Goal: Check status: Check status

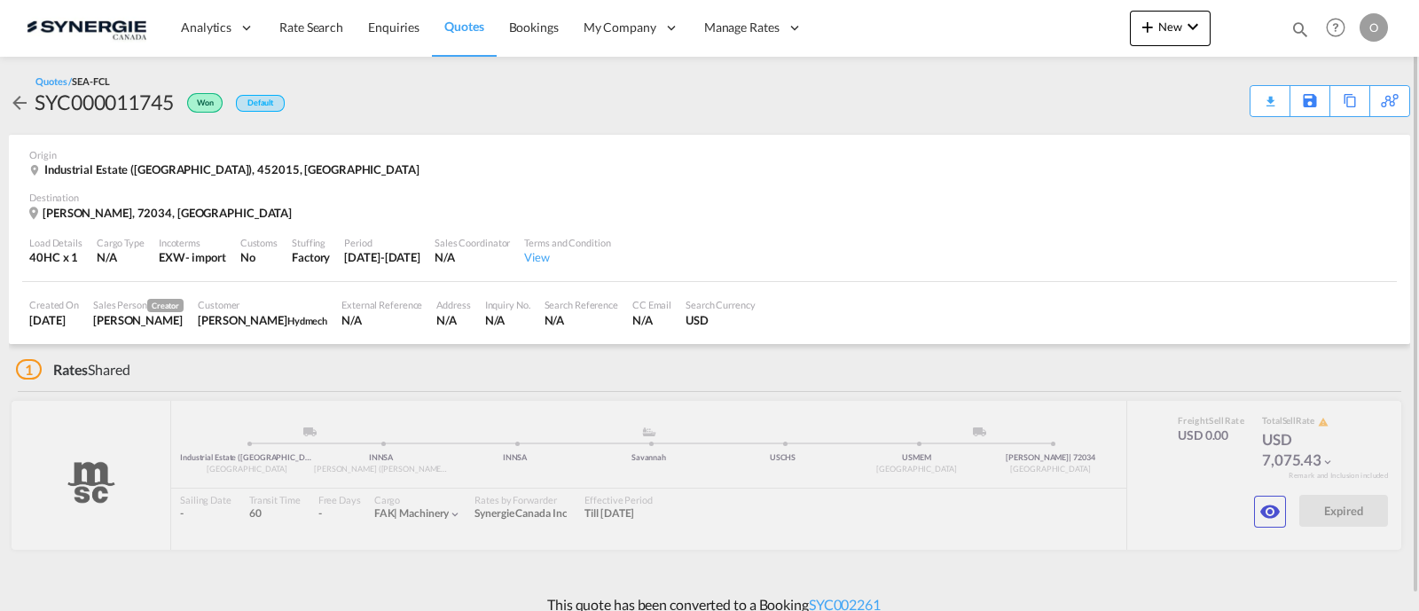
click at [1301, 29] on md-icon "icon-magnify" at bounding box center [1300, 30] width 20 height 20
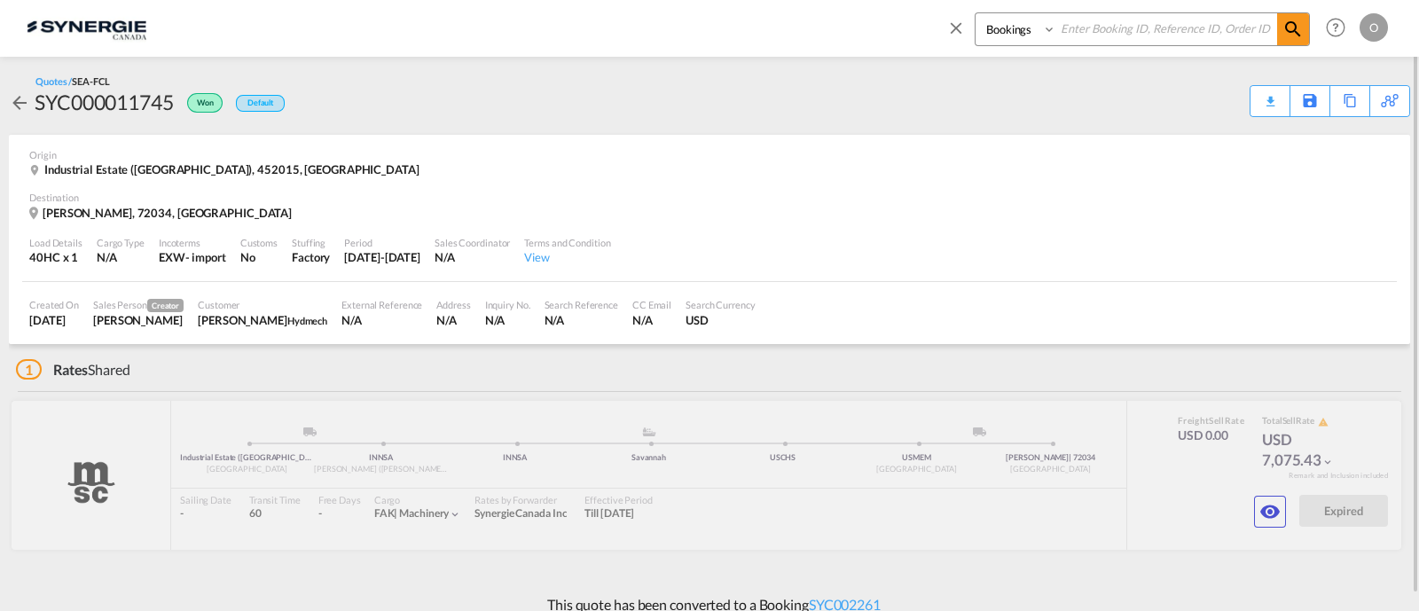
click at [1011, 35] on select "Bookings Quotes Enquiries" at bounding box center [1018, 29] width 84 height 32
select select "Quotes"
click at [976, 13] on select "Bookings Quotes Enquiries" at bounding box center [1018, 29] width 84 height 32
click at [1113, 35] on input at bounding box center [1166, 28] width 221 height 31
paste input "SYC000013088"
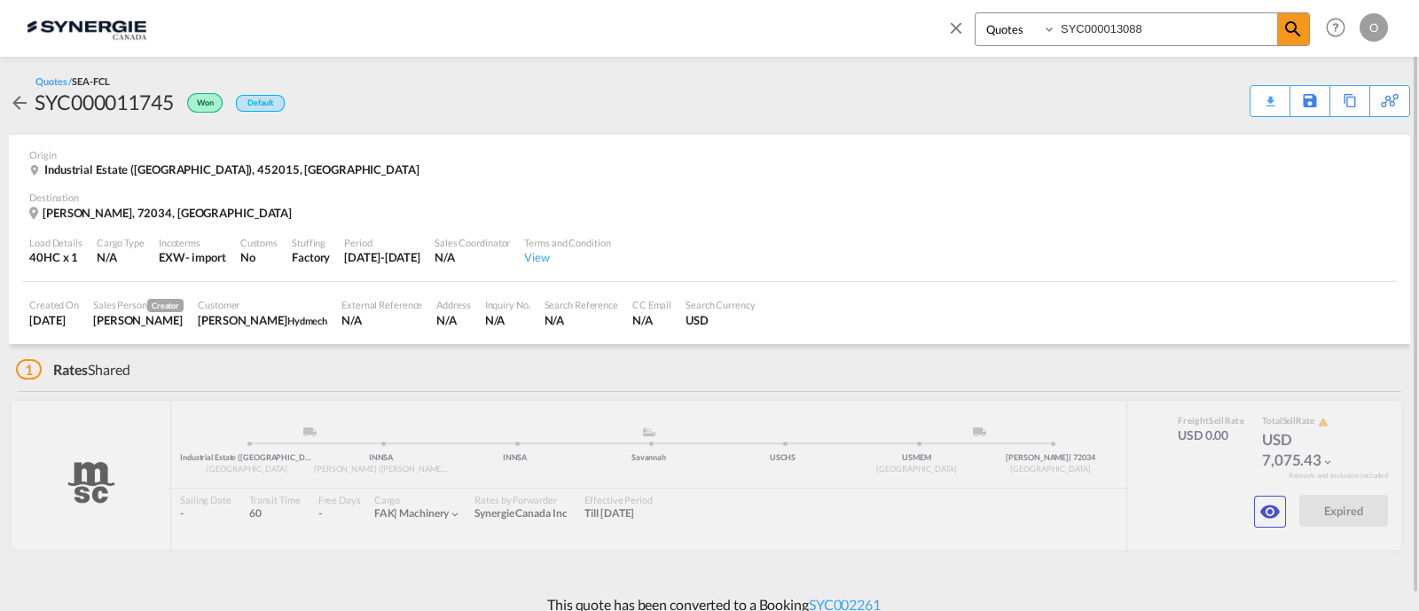
drag, startPoint x: 1140, startPoint y: 39, endPoint x: 1273, endPoint y: 30, distance: 133.3
click at [1273, 30] on input "SYC000013088" at bounding box center [1166, 28] width 221 height 31
type input "SYC000013088"
click at [1286, 29] on md-icon "icon-magnify" at bounding box center [1292, 29] width 21 height 21
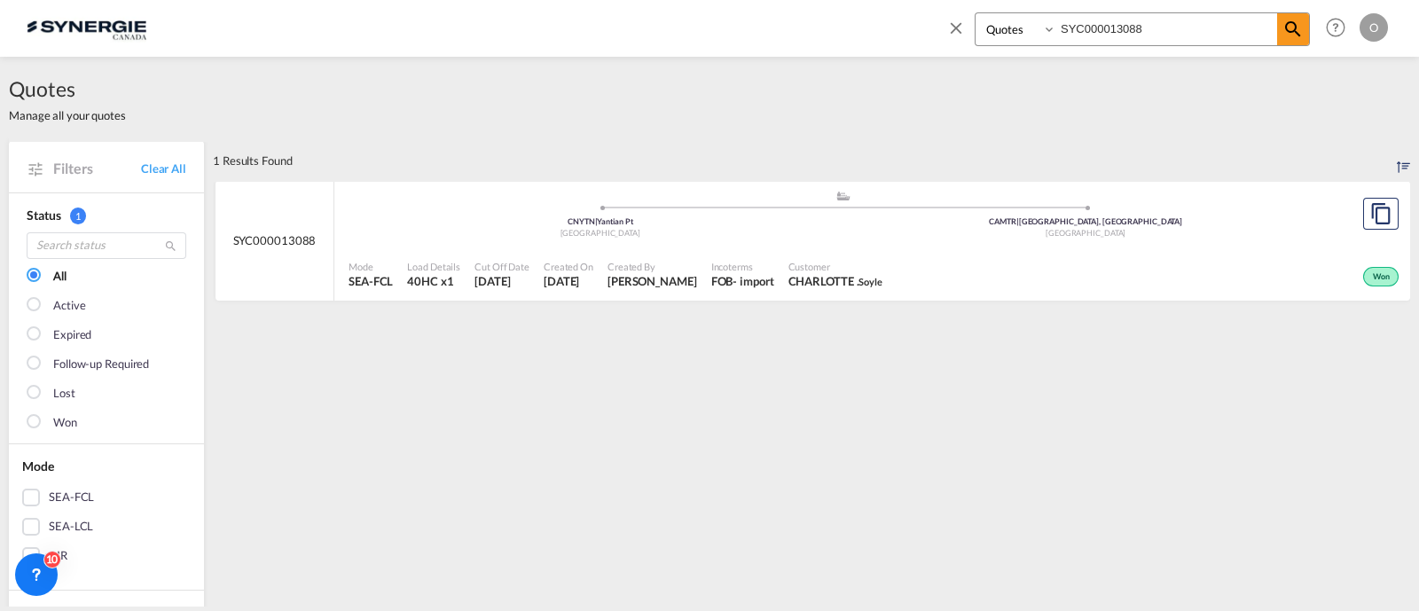
click at [820, 231] on div "[GEOGRAPHIC_DATA]" at bounding box center [600, 234] width 486 height 12
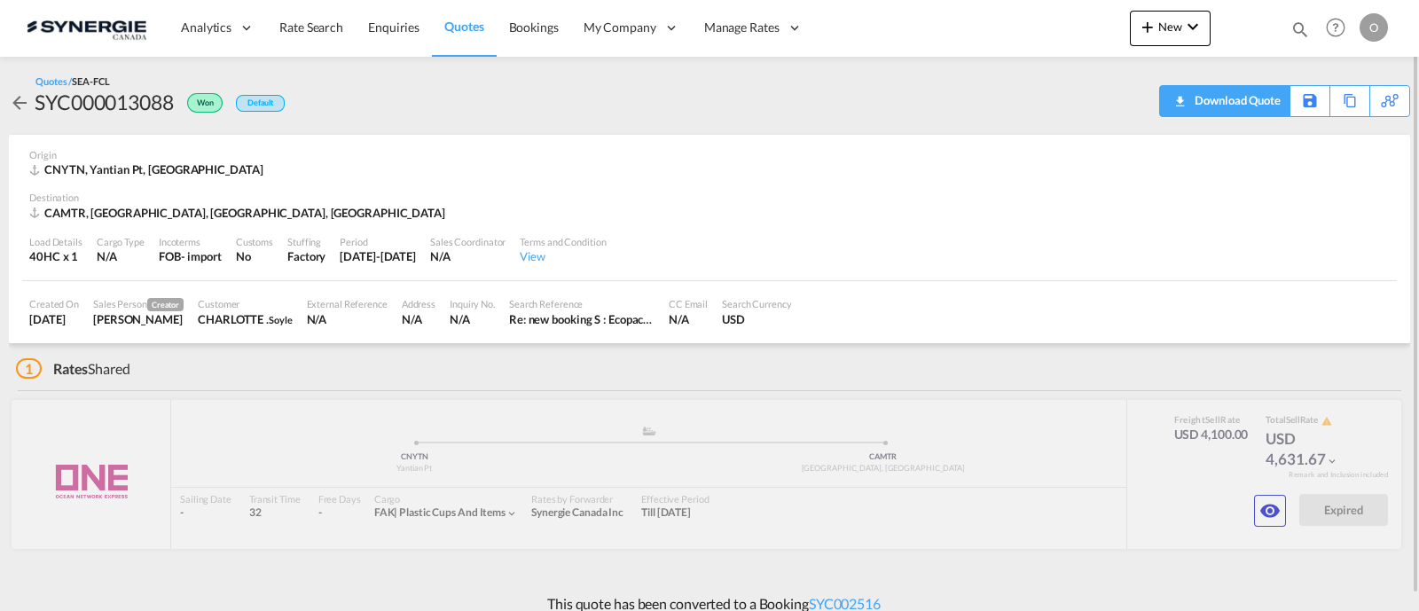
click at [1259, 103] on div "Download Quote" at bounding box center [1235, 100] width 90 height 28
